Goal: Find specific page/section: Find specific page/section

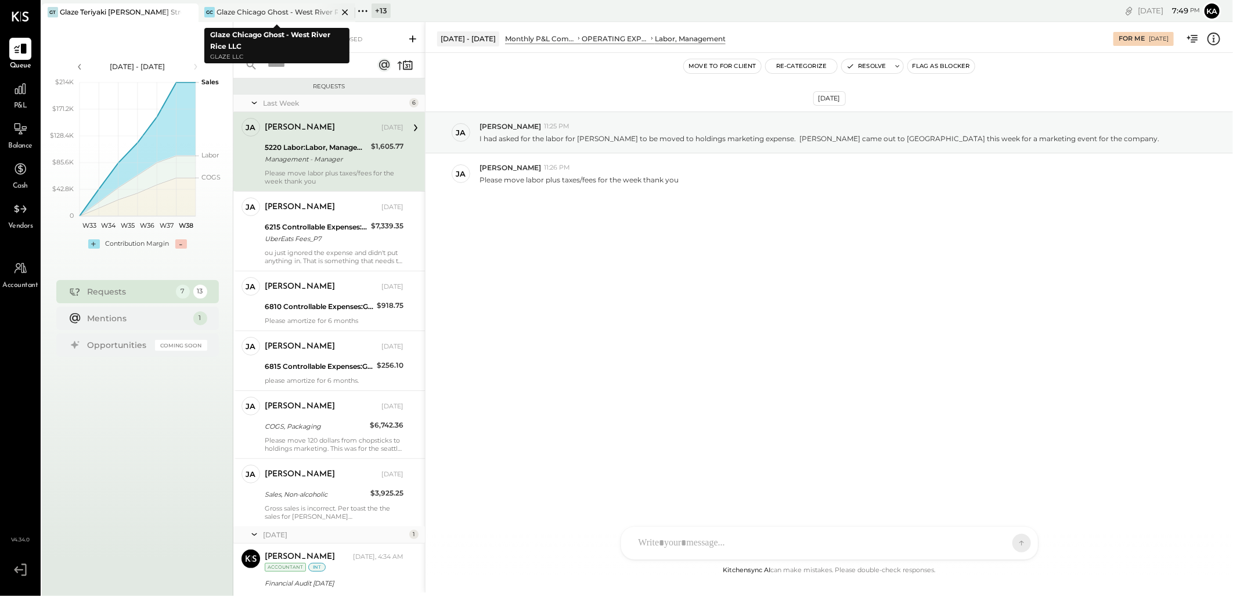
click at [306, 10] on div "Glaze Chicago Ghost - West River Rice LLC" at bounding box center [277, 12] width 121 height 10
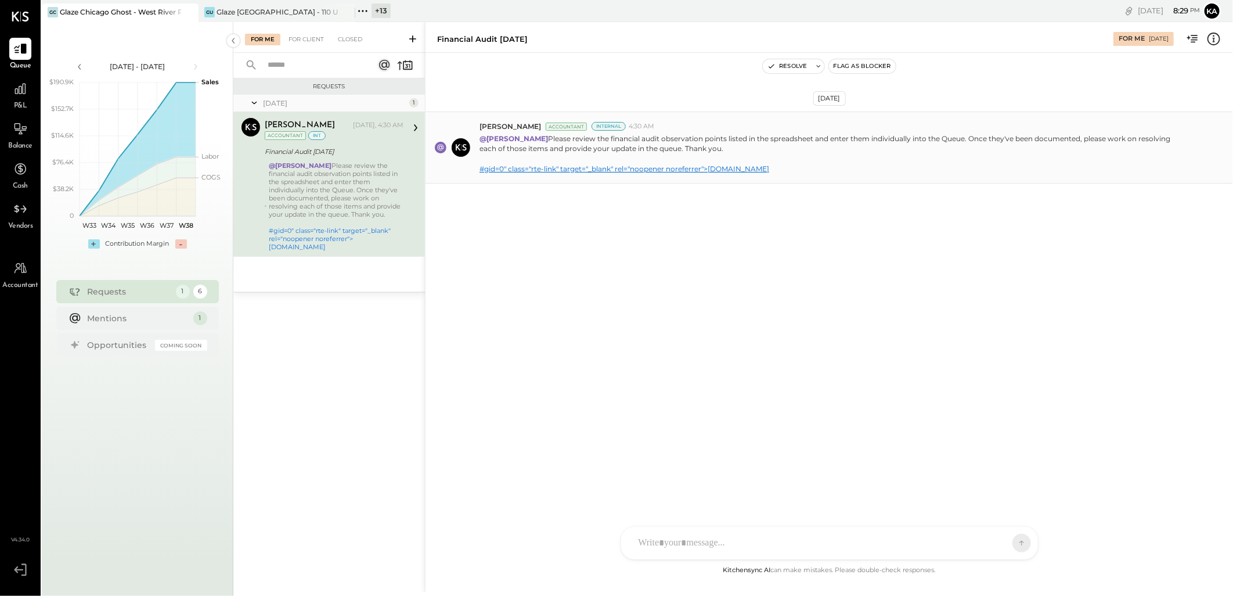
click at [631, 169] on link "#gid=0" class="rte-link" target="_blank" rel="noopener noreferrer">[DOMAIN_NAME]" at bounding box center [624, 168] width 290 height 9
